Goal: Find specific page/section: Find specific page/section

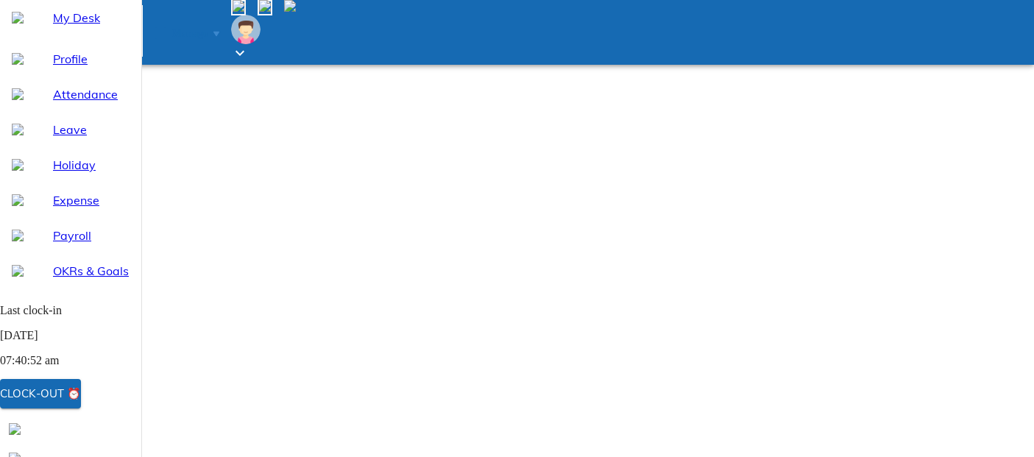
select select "8"
type input "kav"
click at [57, 26] on span "My Desk" at bounding box center [91, 18] width 77 height 18
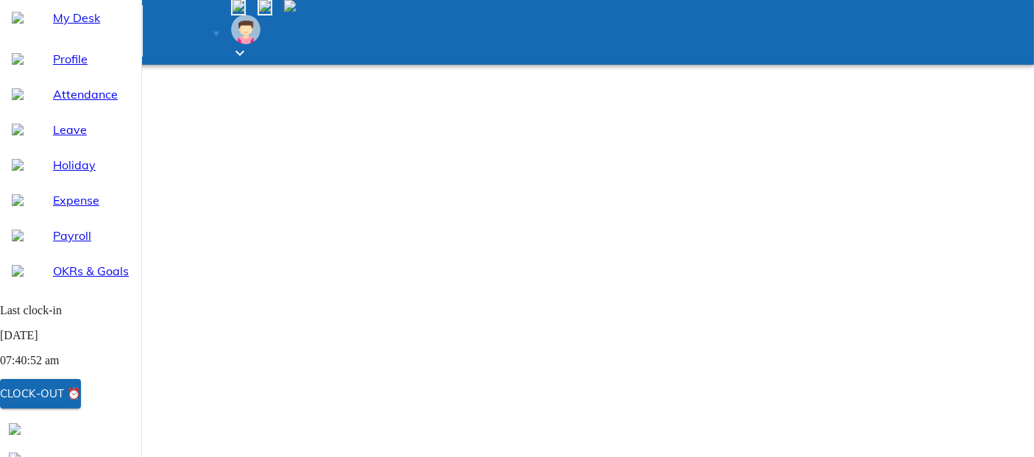
type input "kavi"
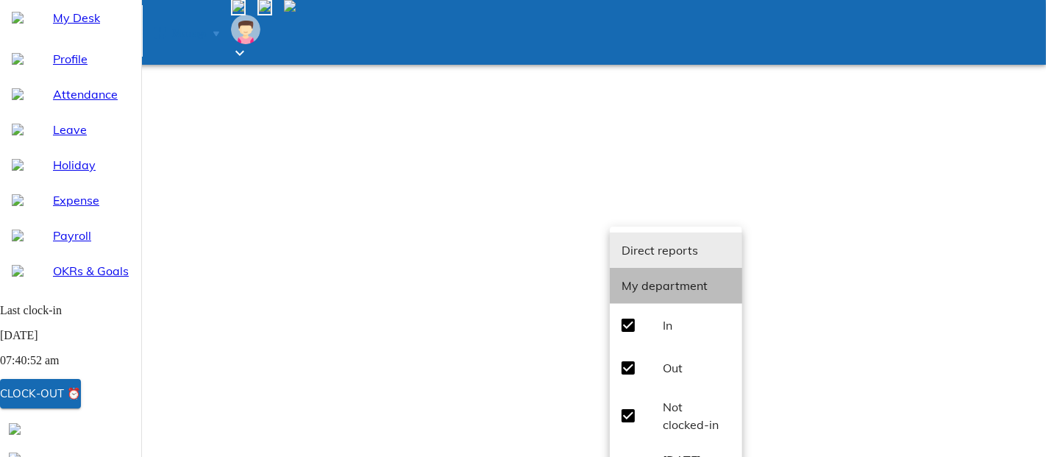
click at [672, 284] on span "My department" at bounding box center [665, 285] width 86 height 15
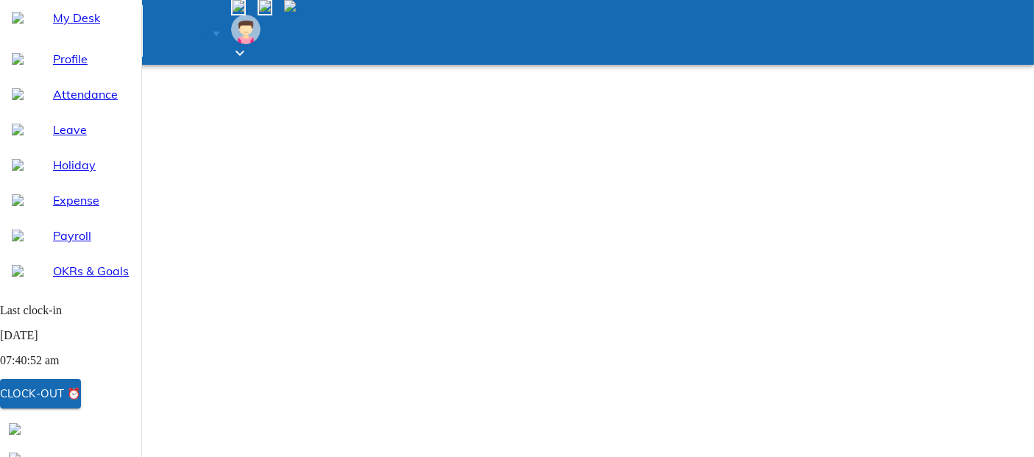
type input "k"
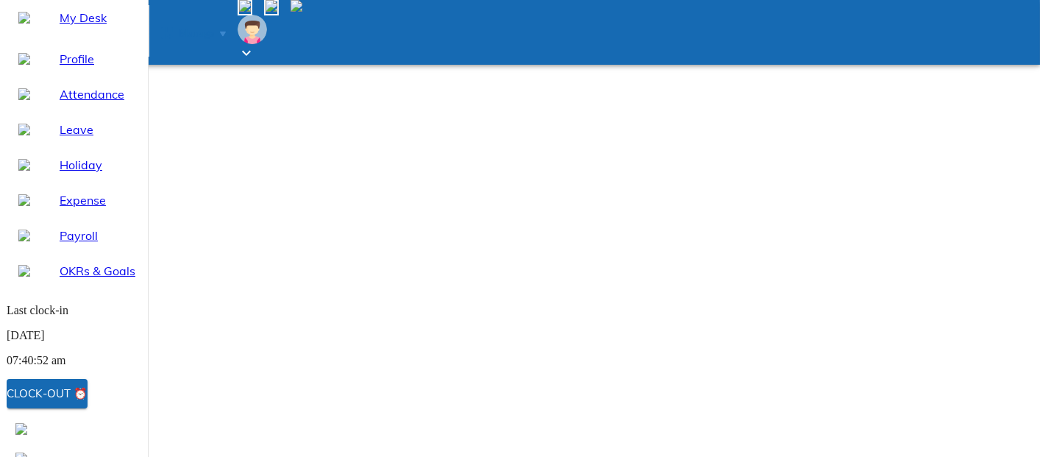
scroll to position [163, 0]
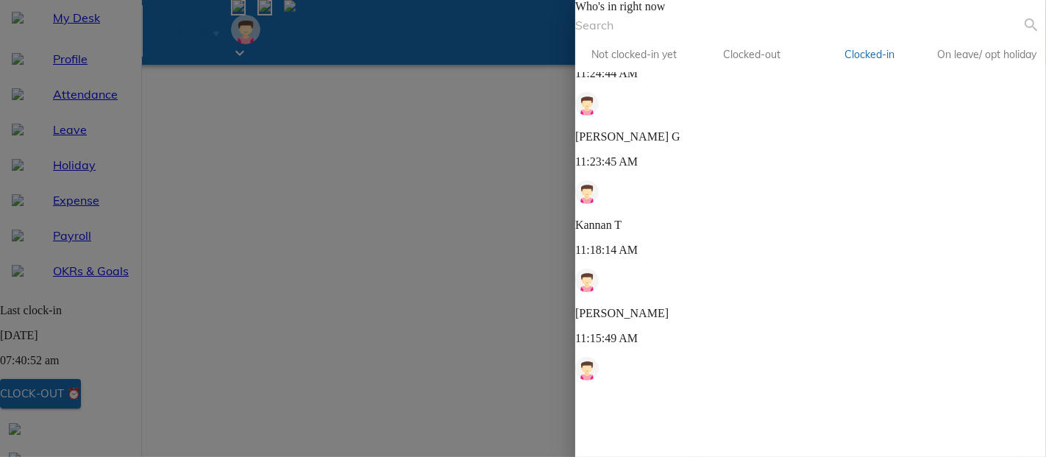
scroll to position [327, 0]
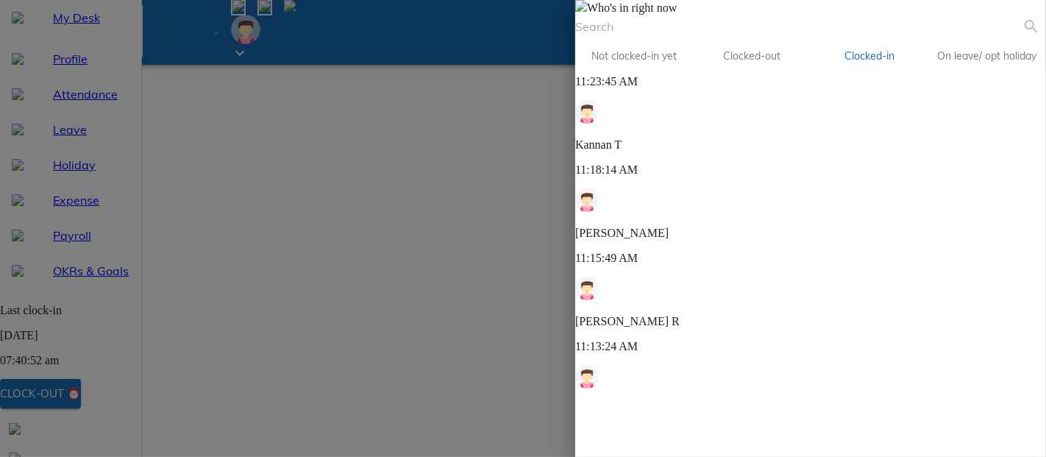
click at [750, 38] on input "text" at bounding box center [798, 27] width 447 height 24
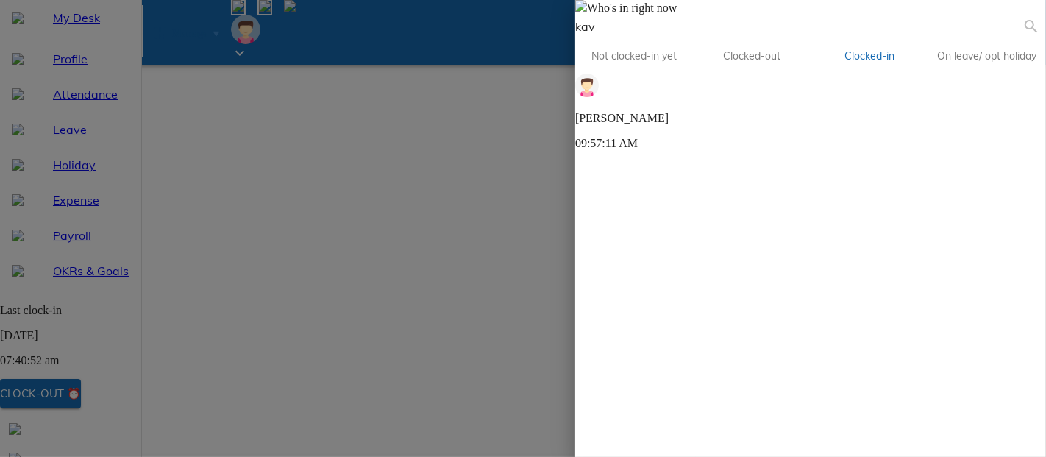
scroll to position [0, 0]
click at [802, 65] on span "Clocked-out" at bounding box center [752, 56] width 100 height 18
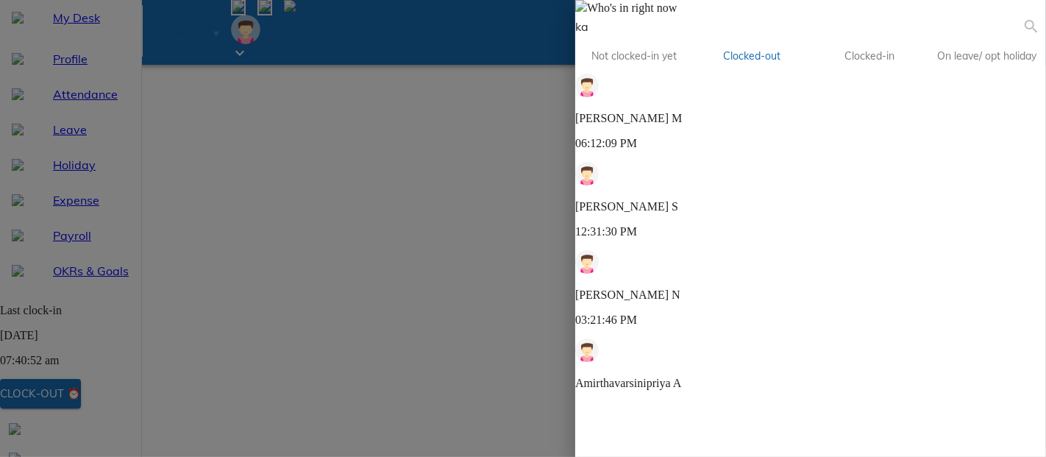
click at [710, 38] on input "ka" at bounding box center [798, 27] width 447 height 24
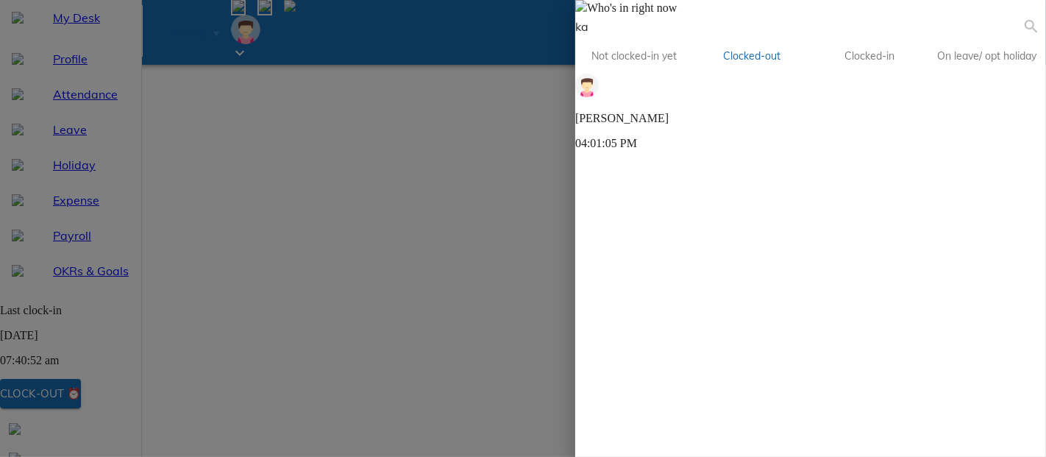
type input "k"
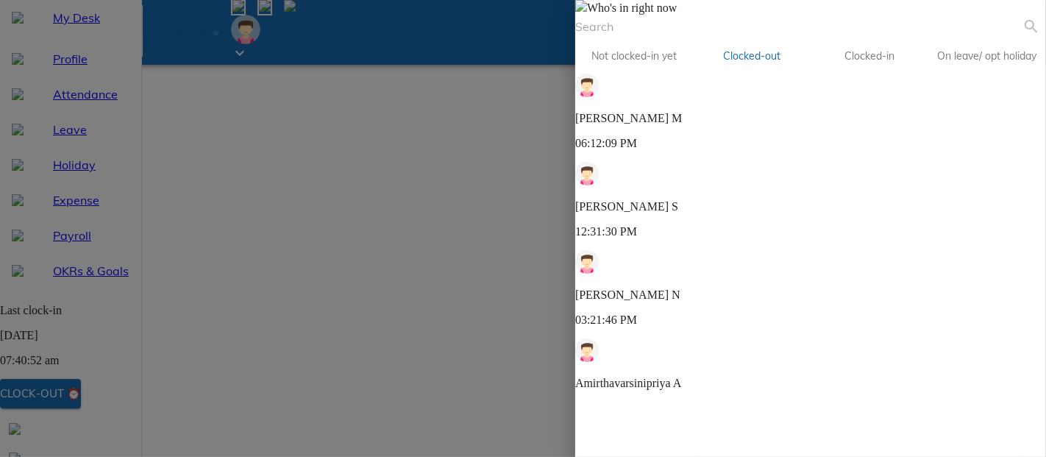
click at [684, 65] on span "Not clocked-in yet" at bounding box center [634, 56] width 100 height 18
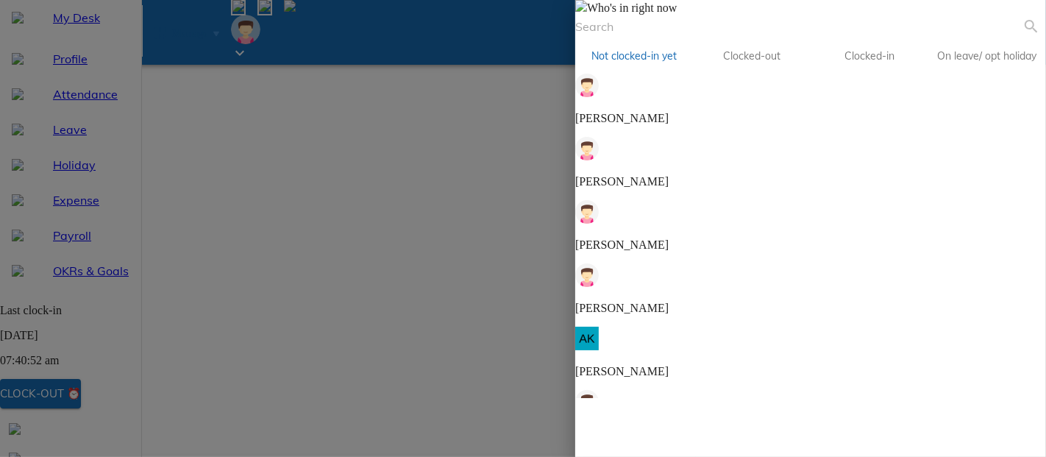
click at [706, 38] on input "text" at bounding box center [798, 27] width 447 height 24
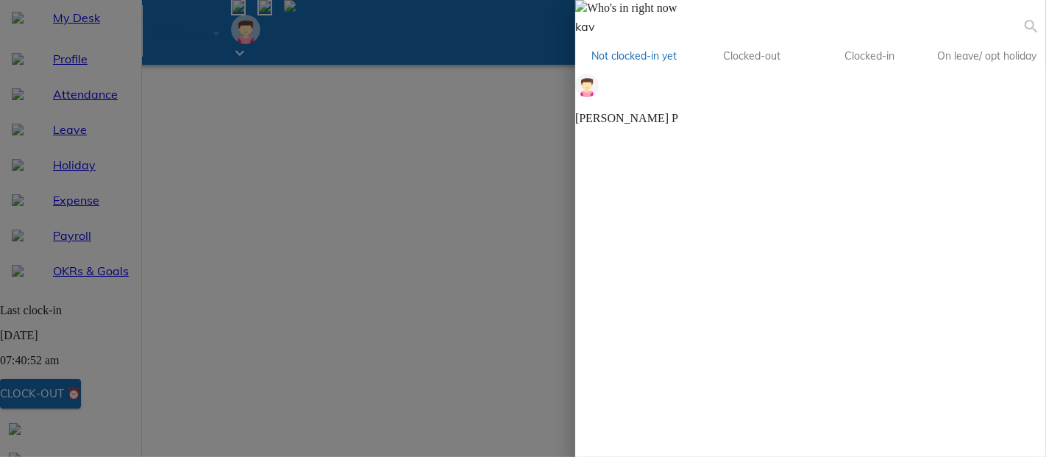
type input "kav"
click at [1013, 65] on span "On leave/ opt holiday" at bounding box center [987, 56] width 100 height 18
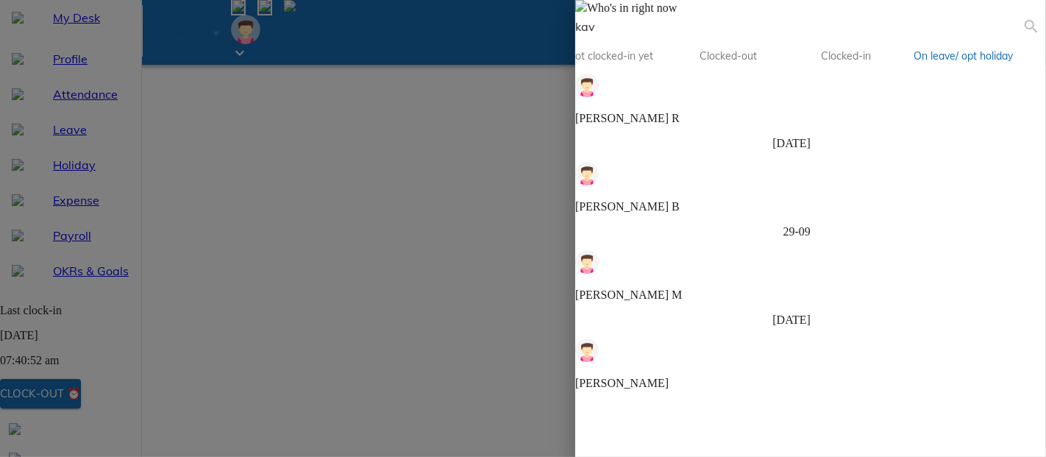
scroll to position [0, 99]
